Goal: Information Seeking & Learning: Stay updated

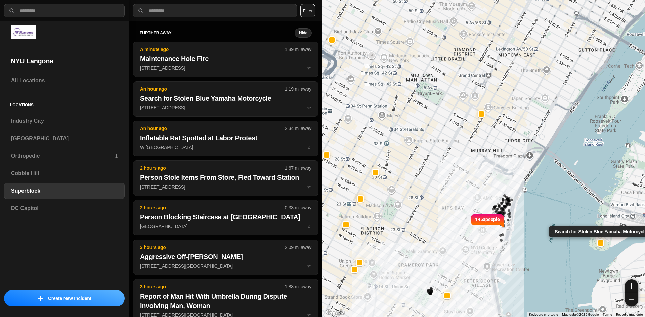
select select "*"
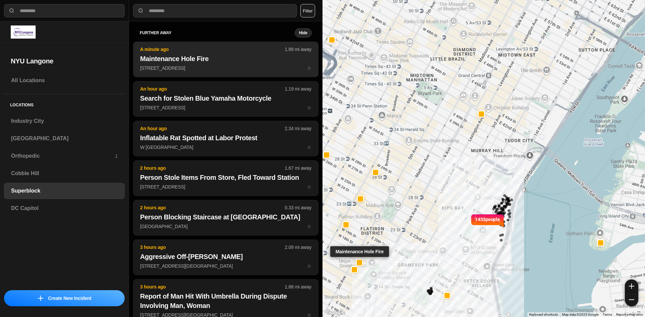
click at [181, 58] on h2 "Maintenance Hole Fire" at bounding box center [225, 58] width 171 height 9
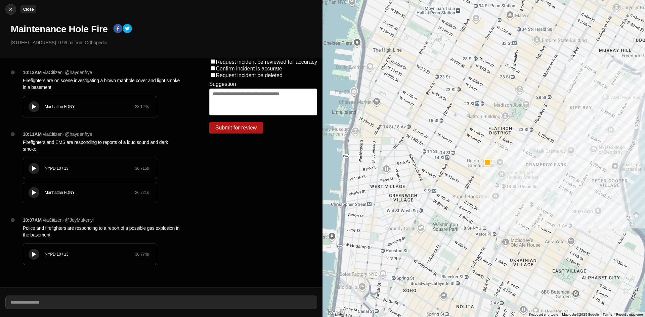
click at [12, 9] on img at bounding box center [10, 9] width 7 height 7
select select "*"
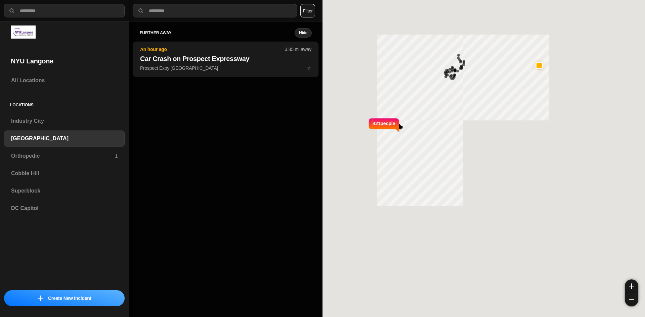
select select "*"
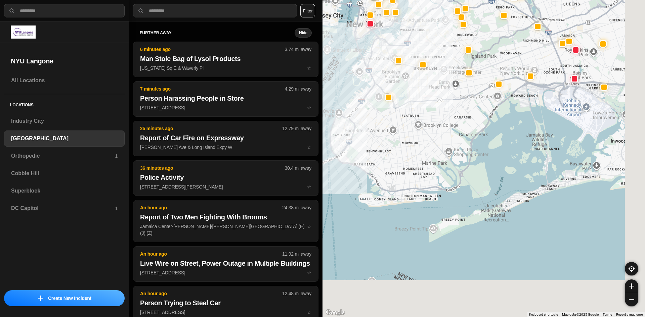
drag, startPoint x: 343, startPoint y: 119, endPoint x: 335, endPoint y: 126, distance: 10.5
click at [338, 115] on div at bounding box center [483, 158] width 322 height 317
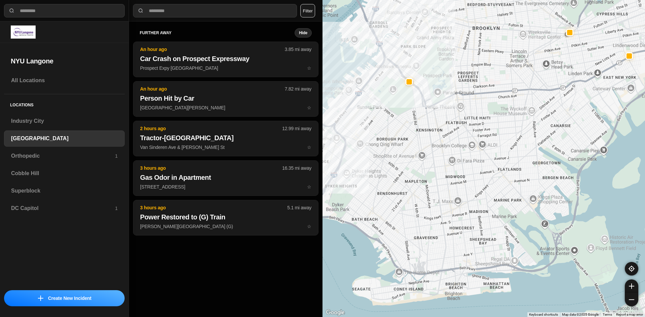
drag, startPoint x: 395, startPoint y: 123, endPoint x: 380, endPoint y: 147, distance: 28.1
click at [380, 147] on div at bounding box center [483, 158] width 322 height 317
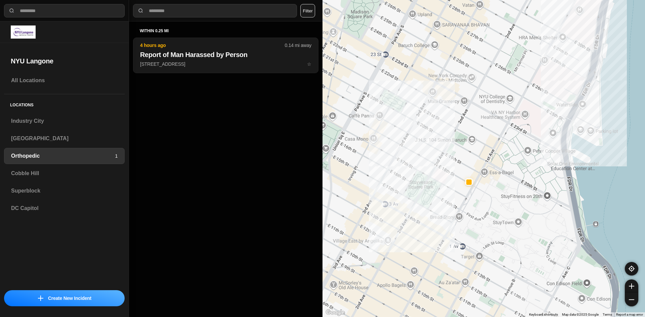
select select "*"
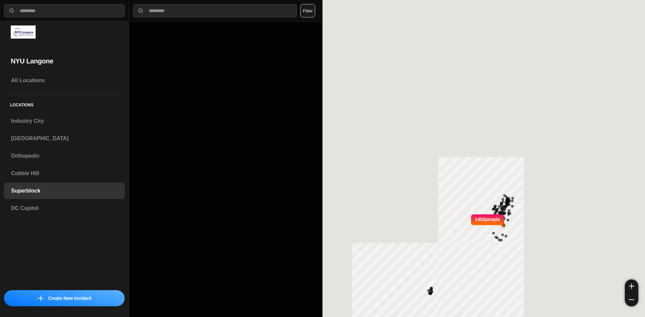
select select "*"
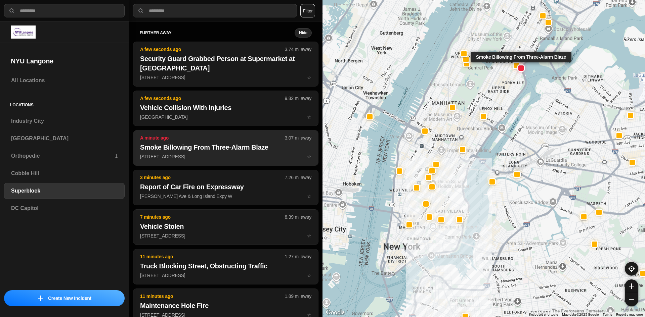
click at [150, 148] on h2 "Smoke Billowing From Three-Alarm Blaze" at bounding box center [225, 147] width 171 height 9
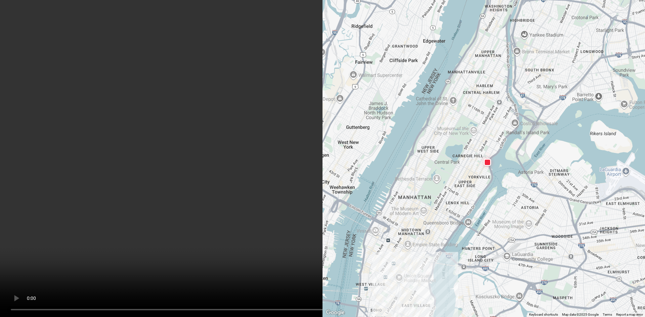
scroll to position [202, 0]
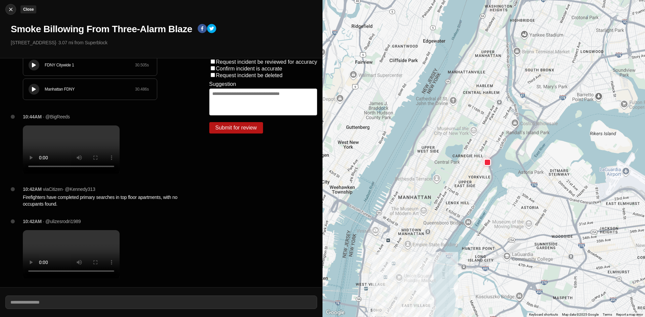
click at [14, 10] on img at bounding box center [10, 9] width 7 height 7
select select "*"
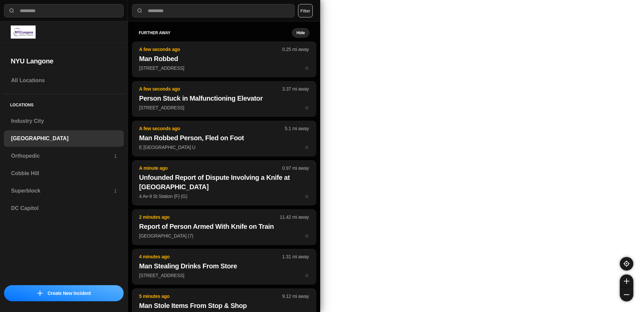
select select "*"
